Goal: Navigation & Orientation: Find specific page/section

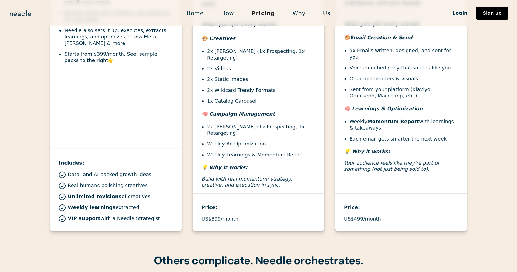
scroll to position [147, 0]
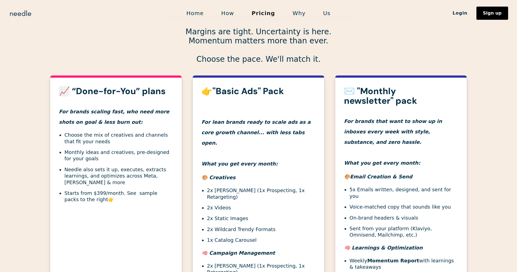
click at [321, 18] on link "Us" at bounding box center [326, 13] width 25 height 12
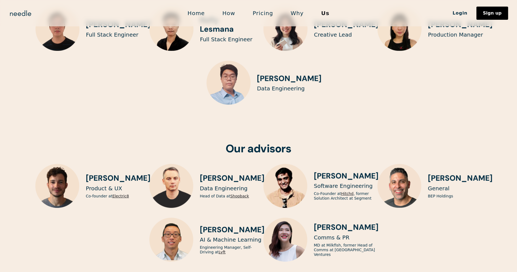
scroll to position [1371, 0]
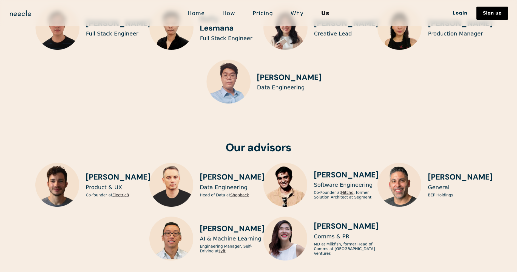
click at [122, 172] on h3 "Joe Newell" at bounding box center [118, 176] width 65 height 9
drag, startPoint x: 122, startPoint y: 153, endPoint x: 93, endPoint y: 152, distance: 28.5
click at [93, 172] on h3 "Joe Newell" at bounding box center [118, 176] width 65 height 9
copy h3 "Joe Newell"
click at [88, 192] on p "Co-founder at Electric8" at bounding box center [107, 194] width 43 height 5
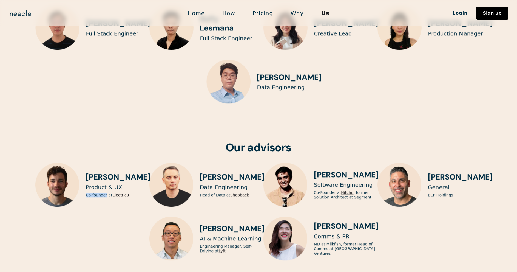
drag, startPoint x: 88, startPoint y: 173, endPoint x: 105, endPoint y: 173, distance: 16.5
click at [105, 192] on p "Co-founder at Electric8" at bounding box center [107, 194] width 43 height 5
copy p "Co-founder"
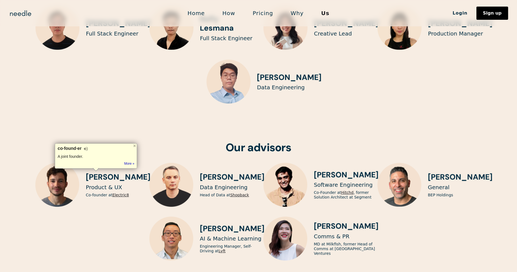
click at [213, 184] on p "Data Engineering" at bounding box center [224, 187] width 48 height 7
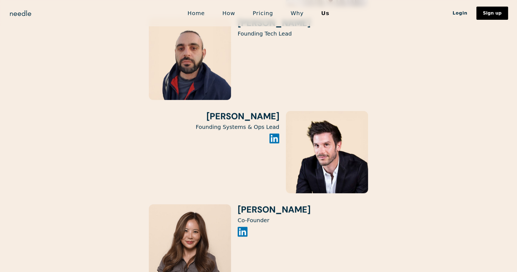
scroll to position [1032, 0]
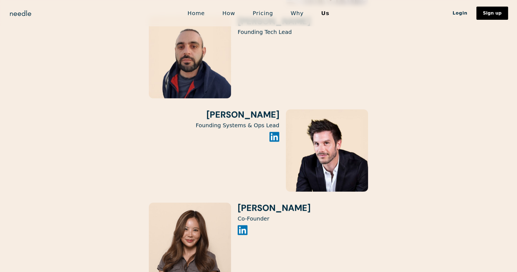
click at [256, 203] on h3 "Rachelle Yee" at bounding box center [274, 208] width 73 height 10
drag, startPoint x: 256, startPoint y: 190, endPoint x: 273, endPoint y: 190, distance: 17.5
click at [273, 203] on h3 "Rachelle Yee" at bounding box center [274, 208] width 73 height 10
copy h3 "Rachelle"
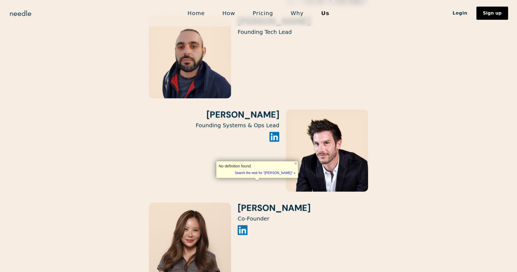
click at [284, 203] on h3 "[PERSON_NAME]" at bounding box center [274, 208] width 73 height 10
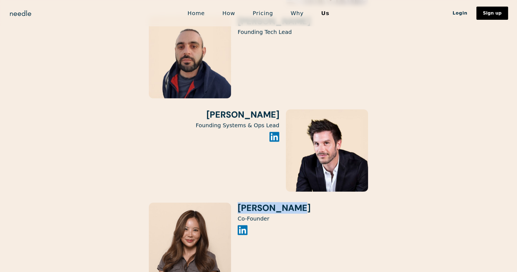
drag, startPoint x: 284, startPoint y: 190, endPoint x: 255, endPoint y: 190, distance: 28.8
click at [255, 203] on h3 "[PERSON_NAME]" at bounding box center [274, 208] width 73 height 10
click at [241, 225] on img at bounding box center [243, 230] width 10 height 10
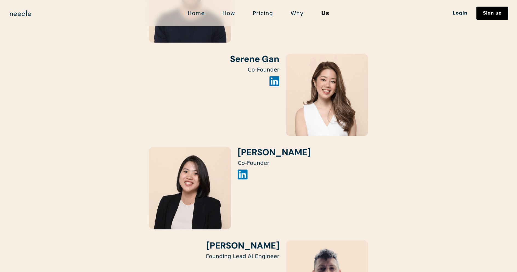
scroll to position [714, 0]
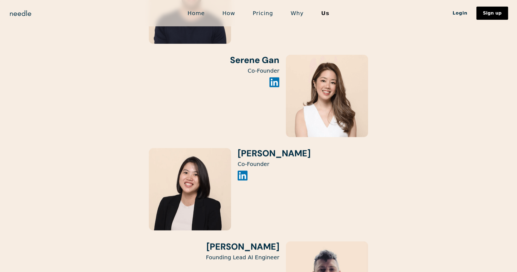
click at [243, 170] on img at bounding box center [243, 175] width 10 height 10
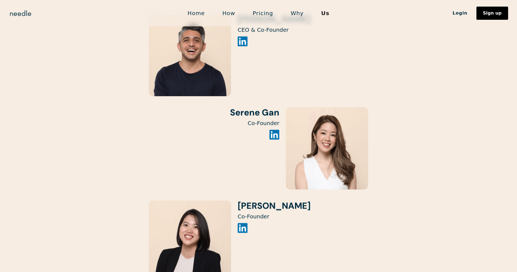
click at [271, 130] on img at bounding box center [274, 135] width 10 height 10
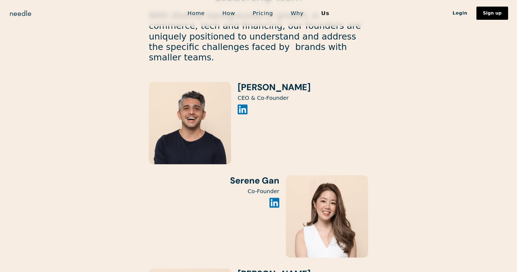
scroll to position [594, 0]
click at [242, 105] on img at bounding box center [243, 110] width 10 height 10
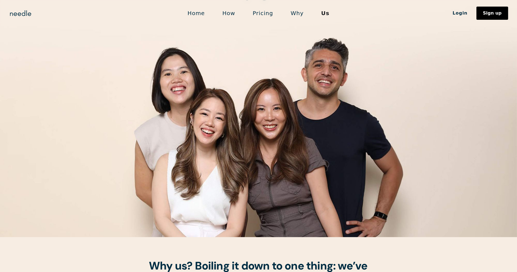
scroll to position [106, 0]
